Goal: Find specific fact: Find specific fact

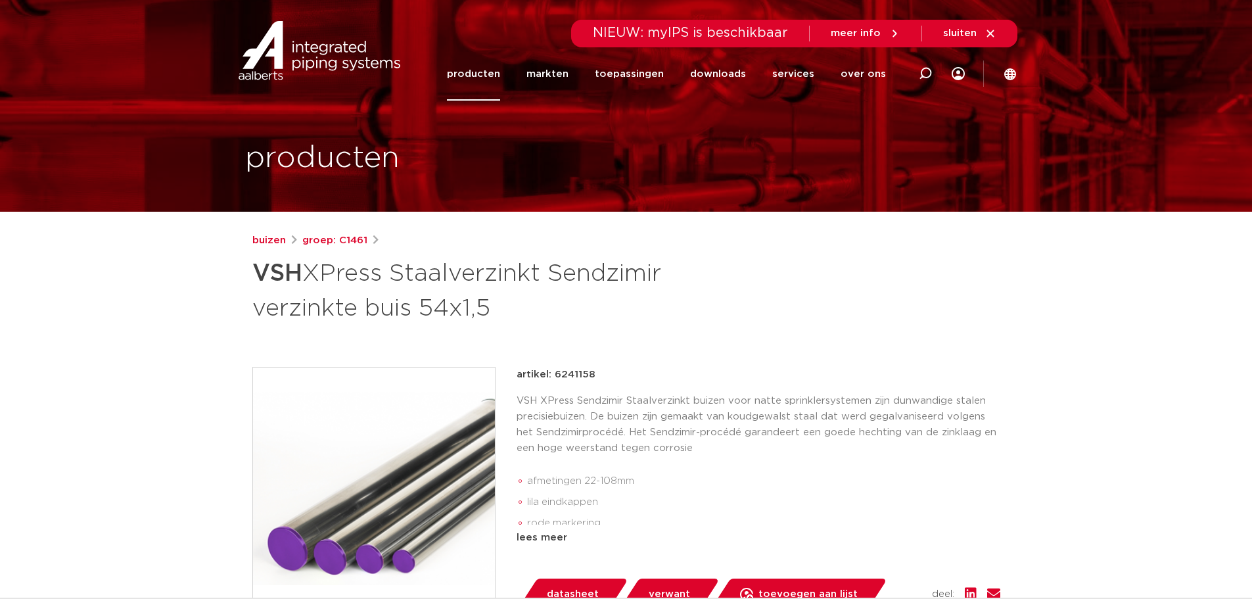
click at [500, 74] on link "producten" at bounding box center [473, 73] width 53 height 53
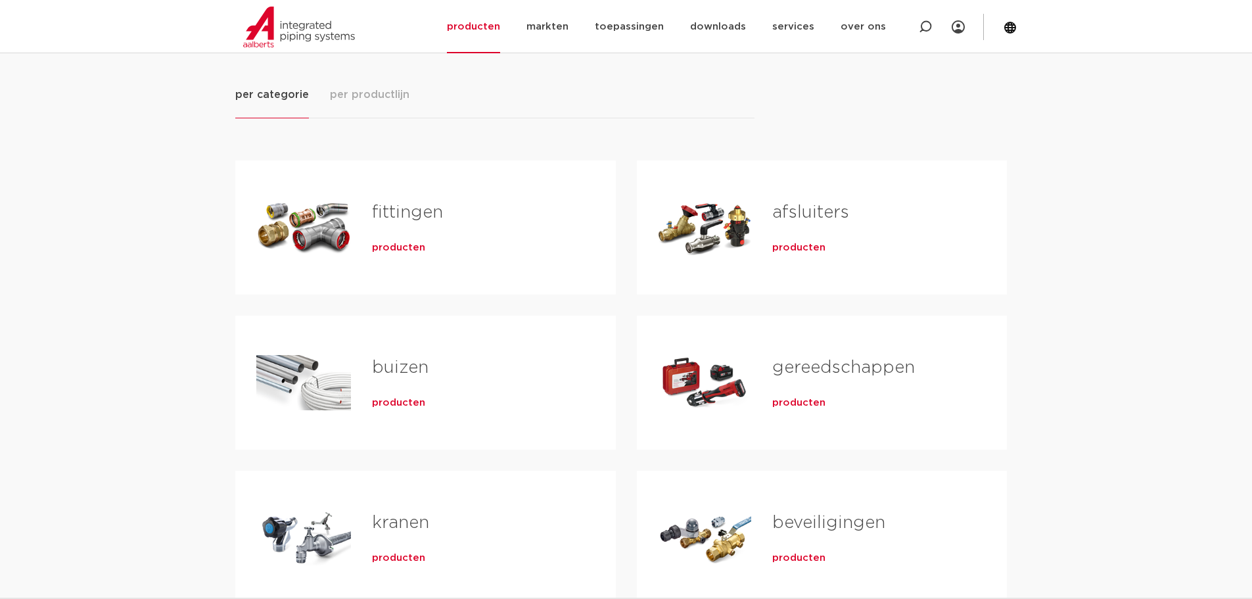
scroll to position [197, 0]
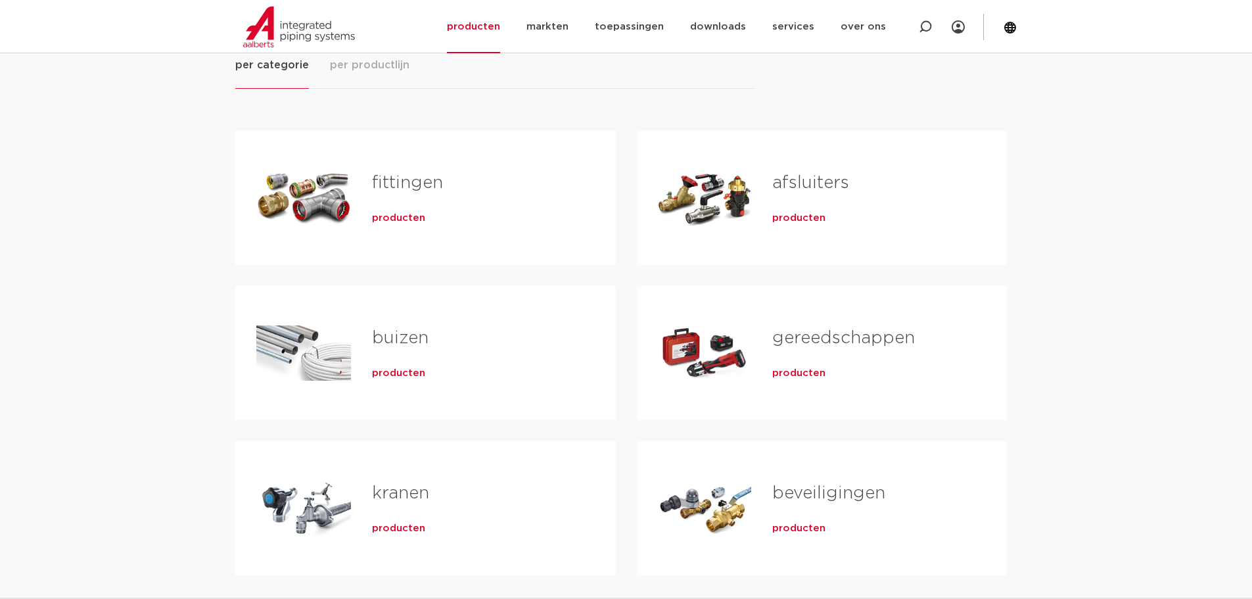
click at [387, 332] on link "buizen" at bounding box center [400, 337] width 57 height 17
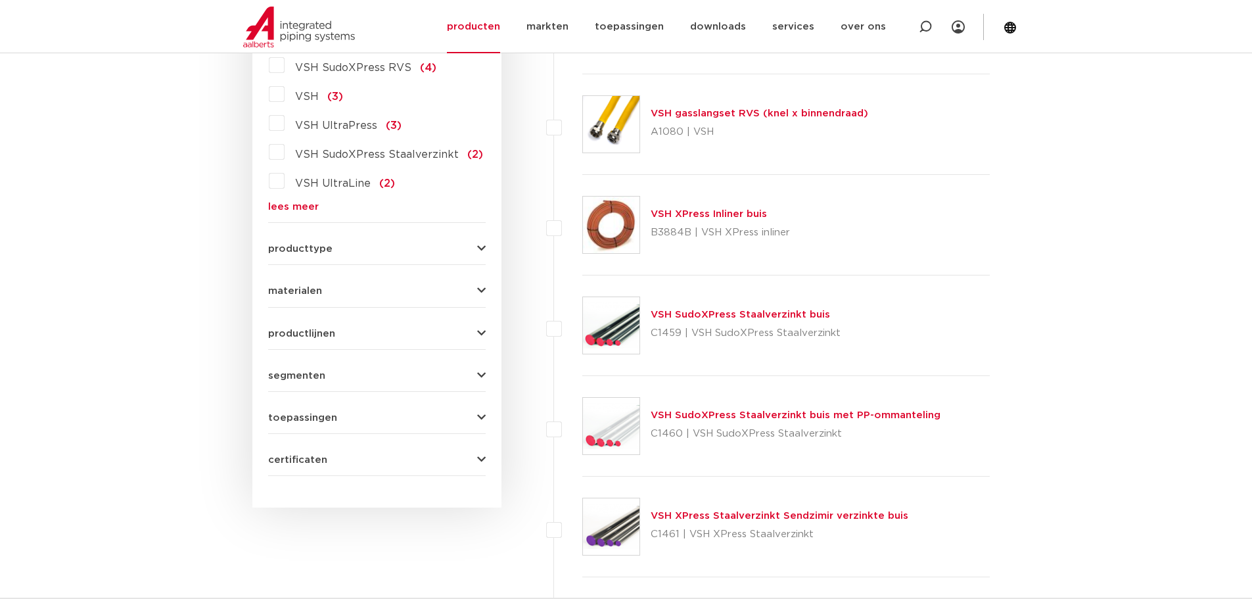
drag, startPoint x: 704, startPoint y: 511, endPoint x: 711, endPoint y: 520, distance: 12.2
click at [704, 512] on link "VSH XPress Staalverzinkt Sendzimir verzinkte buis" at bounding box center [780, 516] width 258 height 10
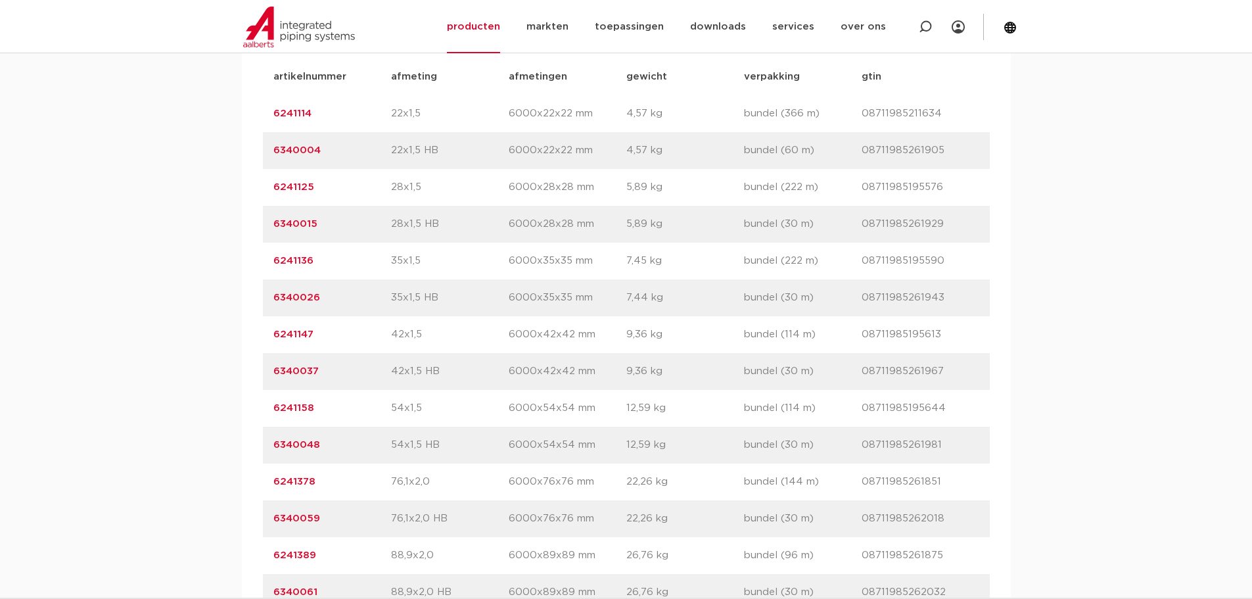
scroll to position [920, 0]
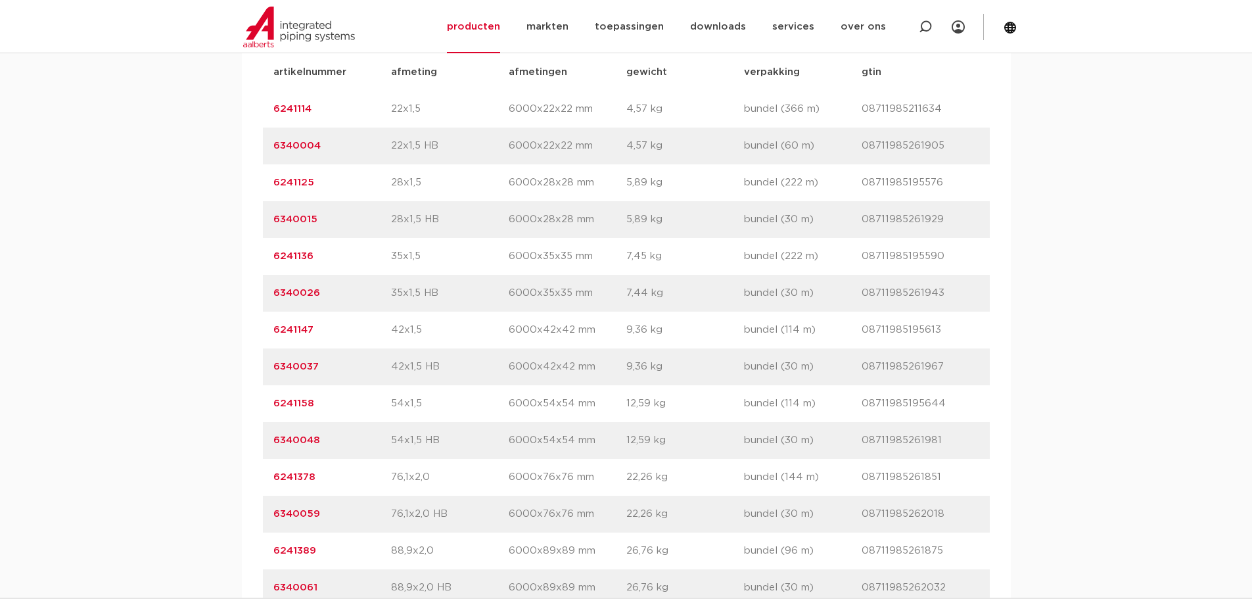
drag, startPoint x: 321, startPoint y: 442, endPoint x: 258, endPoint y: 444, distance: 63.8
click at [258, 444] on div "artikelnummer afmeting afmetingen gewicht verpakking gtin artikelnummer 6241114…" at bounding box center [626, 366] width 769 height 647
copy link "6340048"
